Goal: Find specific page/section

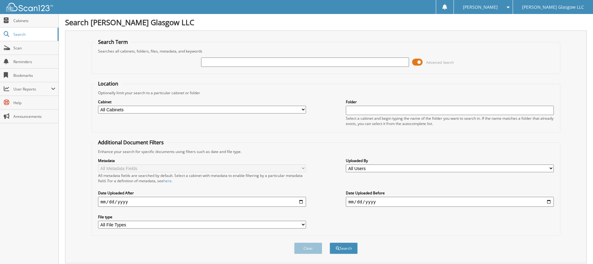
click at [420, 64] on span at bounding box center [417, 62] width 11 height 9
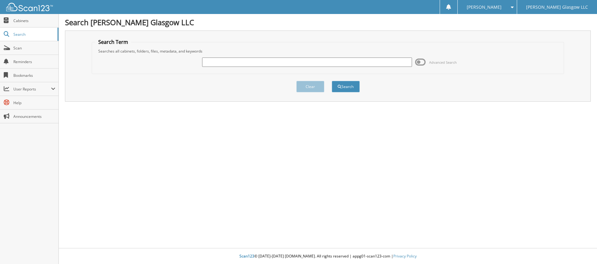
click at [322, 58] on input "text" at bounding box center [307, 62] width 210 height 9
paste input "6096866"
type input "6096866"
click at [332, 81] on button "Search" at bounding box center [346, 87] width 28 height 12
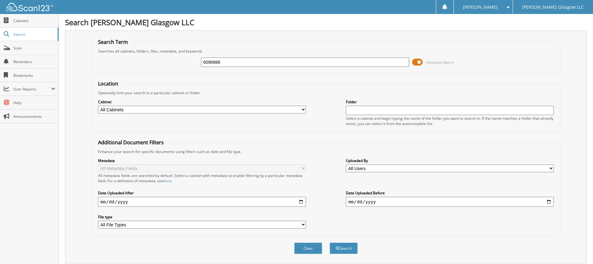
click at [419, 62] on span at bounding box center [417, 62] width 11 height 9
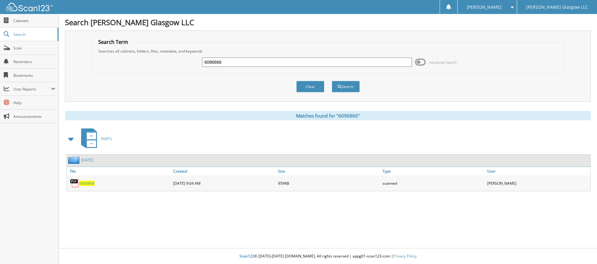
click at [92, 184] on span "6096866" at bounding box center [86, 183] width 15 height 5
click at [87, 185] on span "6096866" at bounding box center [86, 183] width 15 height 5
click at [81, 181] on span "6096866" at bounding box center [86, 183] width 15 height 5
